Goal: Find specific page/section: Find specific page/section

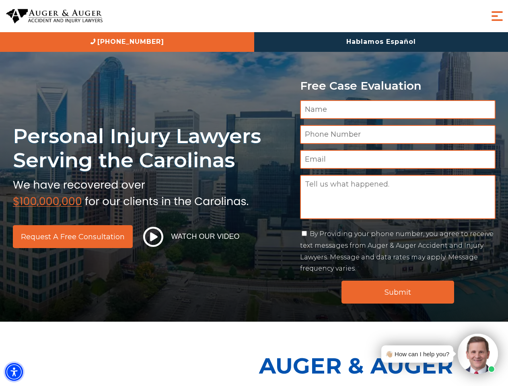
click at [14, 372] on img "Accessibility Menu" at bounding box center [14, 372] width 18 height 18
